Goal: Book appointment/travel/reservation

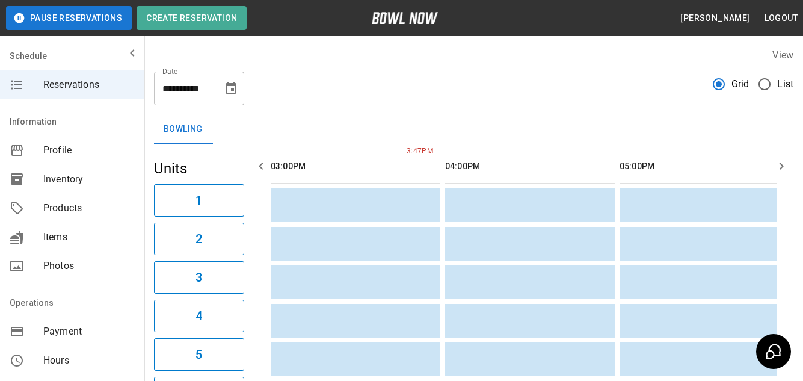
click at [778, 85] on span "List" at bounding box center [785, 84] width 16 height 14
